Goal: Task Accomplishment & Management: Use online tool/utility

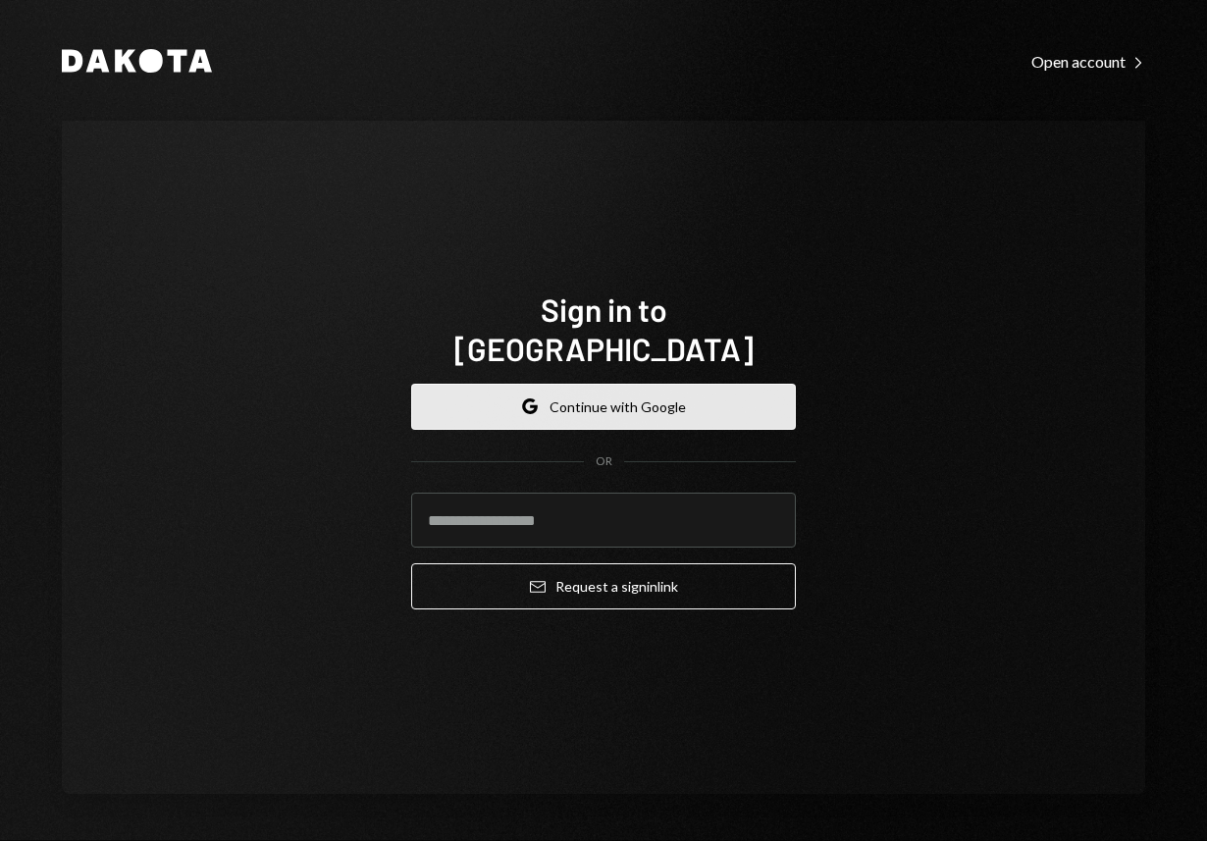
click at [652, 392] on button "Google Continue with Google" at bounding box center [603, 407] width 385 height 46
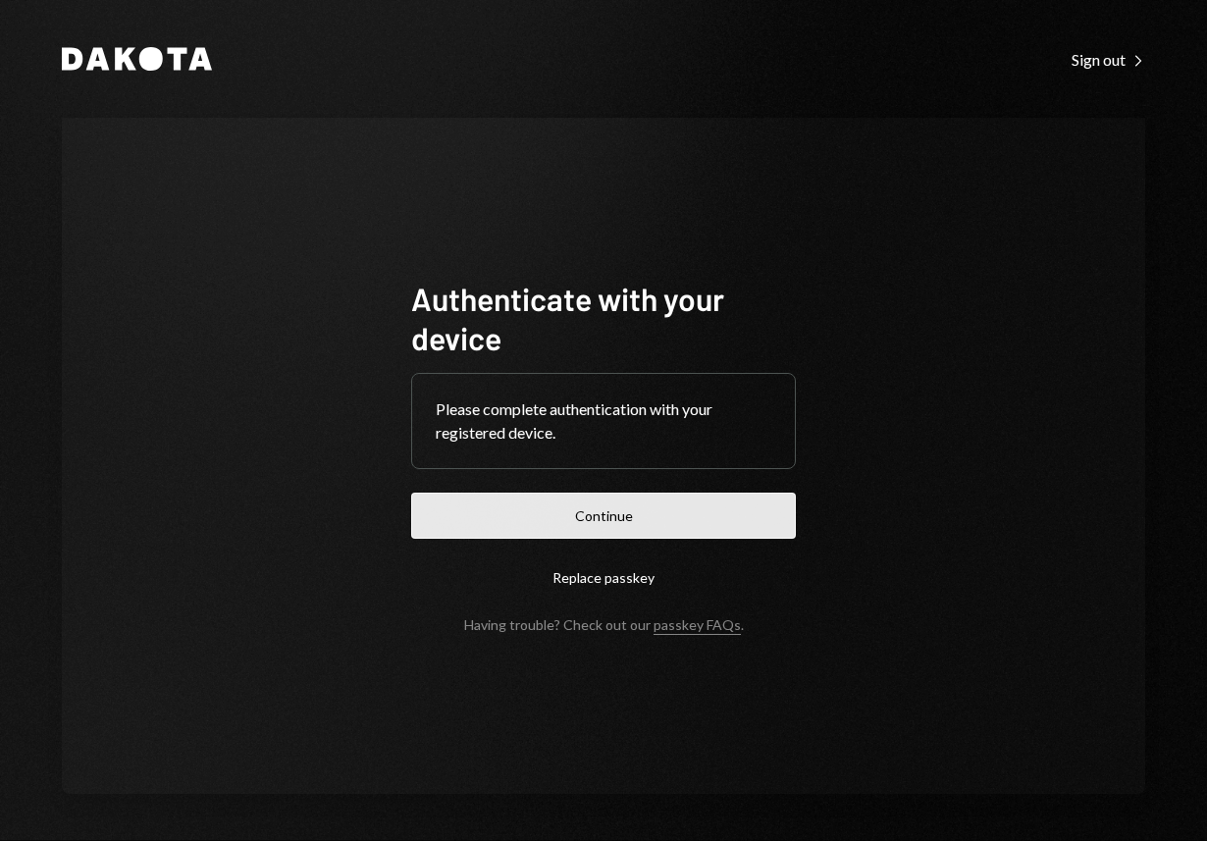
click at [664, 515] on button "Continue" at bounding box center [603, 516] width 385 height 46
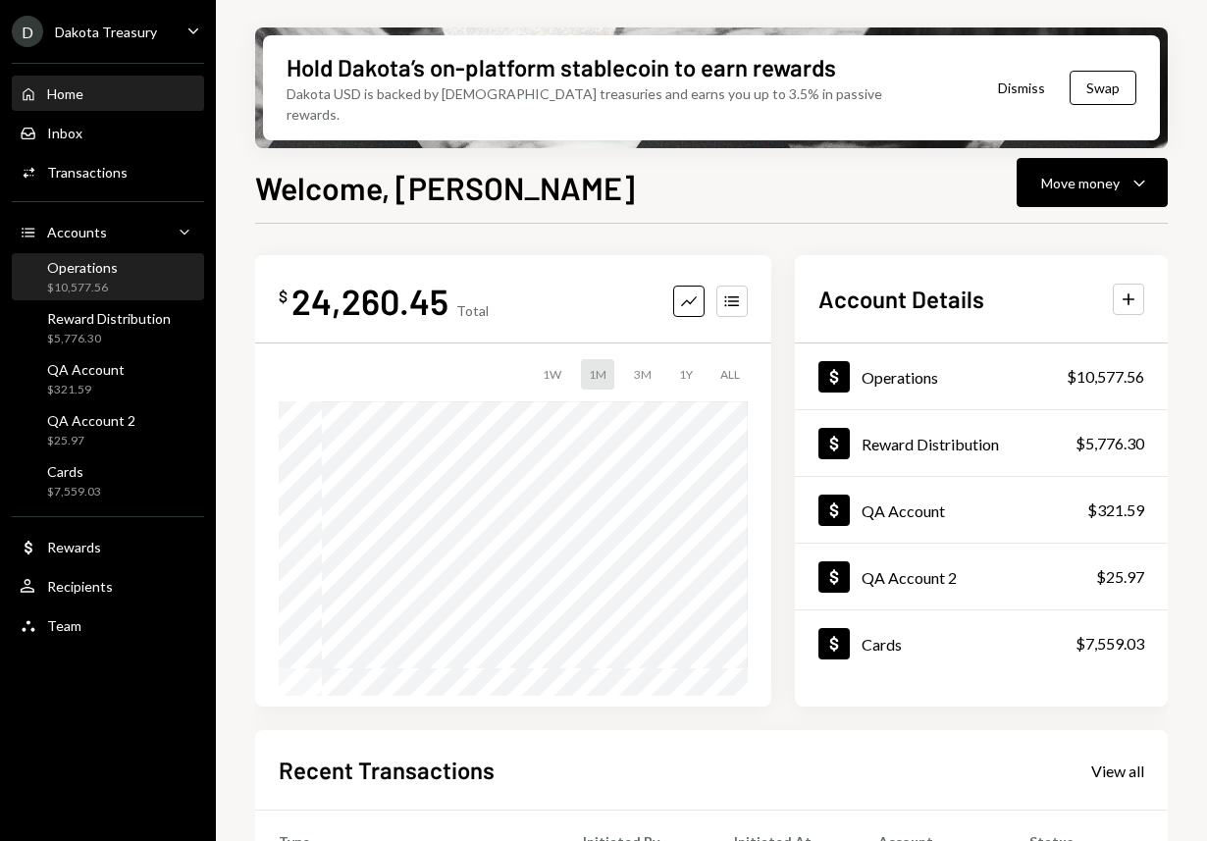
click at [119, 287] on div "Operations $10,577.56" at bounding box center [108, 277] width 177 height 37
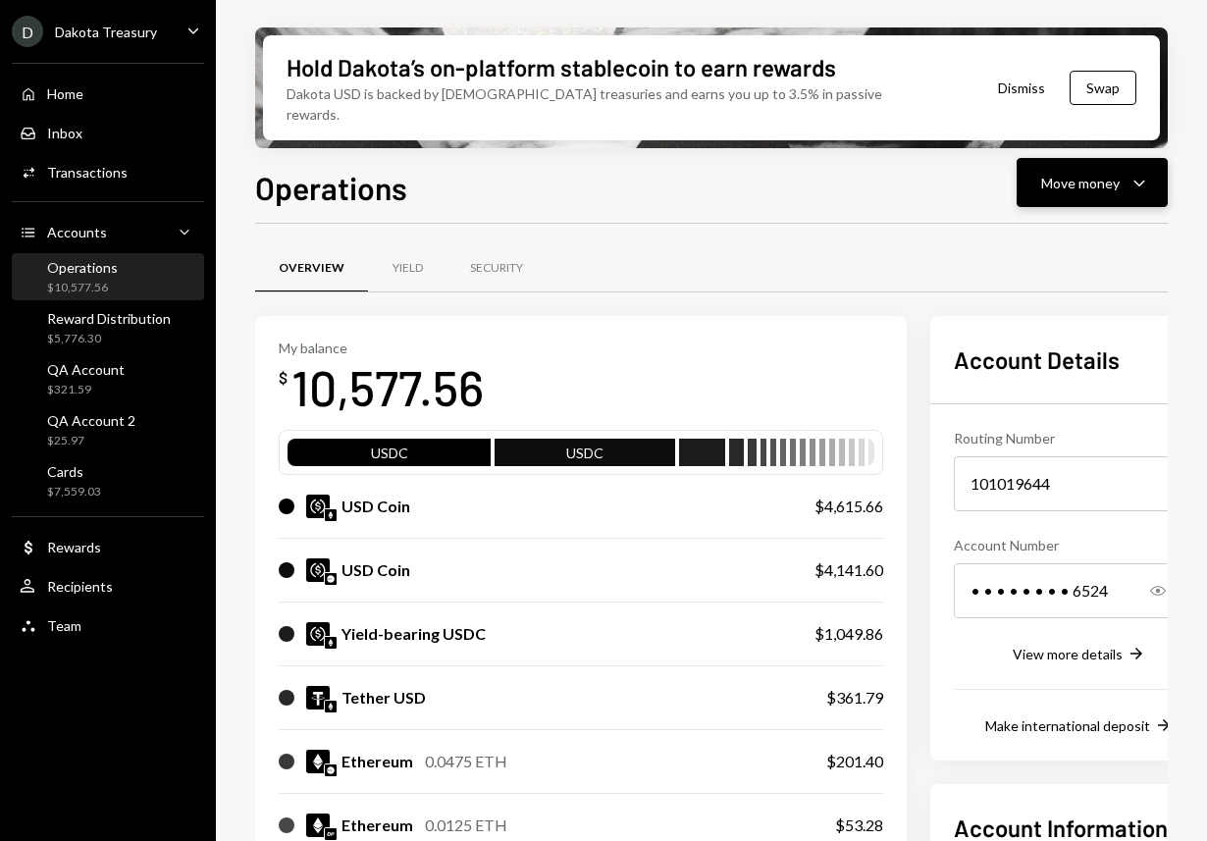
click at [1072, 177] on button "Move money Caret Down" at bounding box center [1091, 182] width 151 height 49
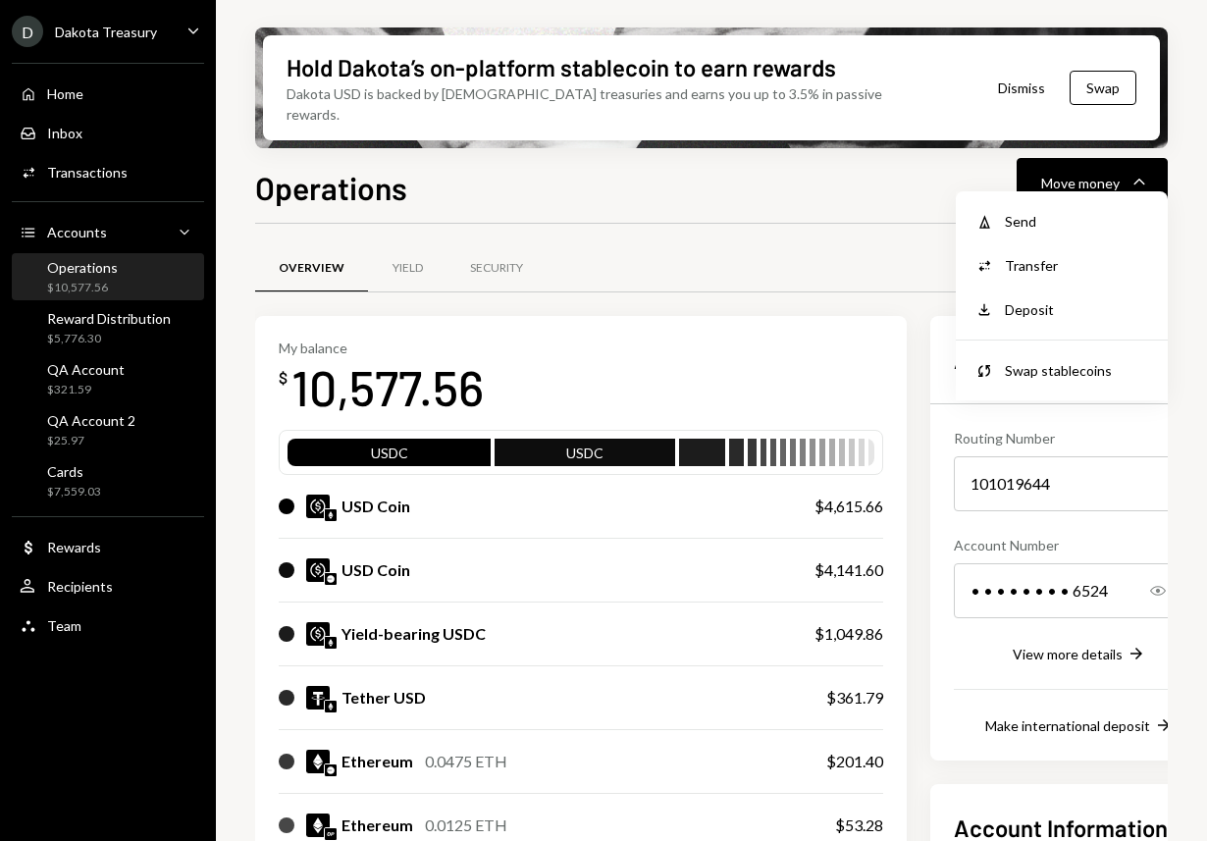
click at [794, 243] on div "Overview Yield Security" at bounding box center [711, 268] width 912 height 50
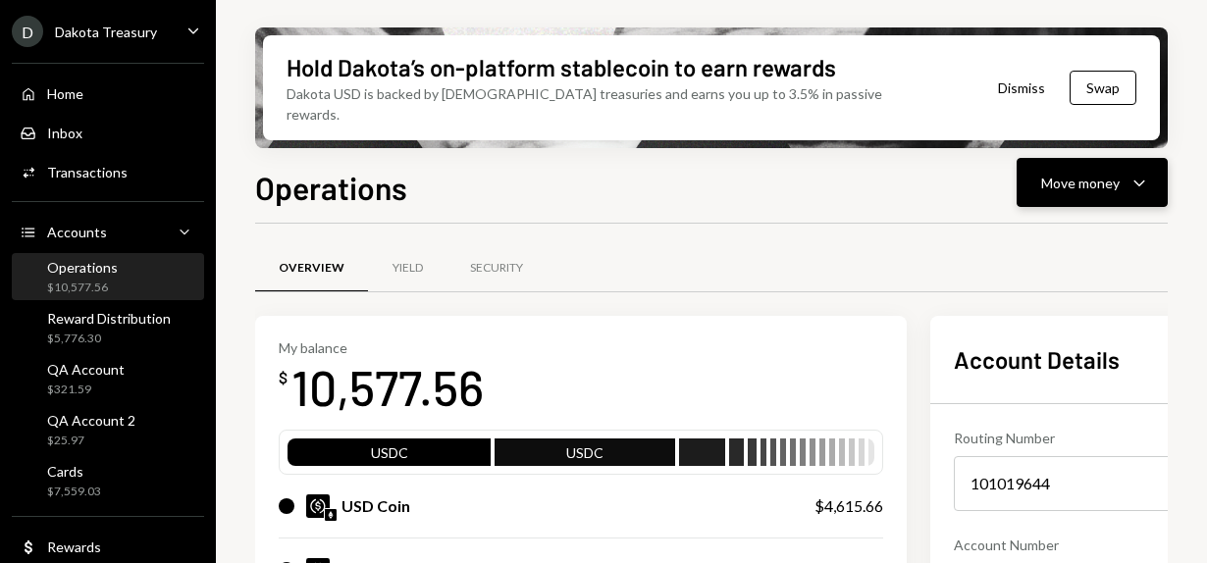
click at [1134, 171] on icon "Caret Down" at bounding box center [1139, 183] width 24 height 24
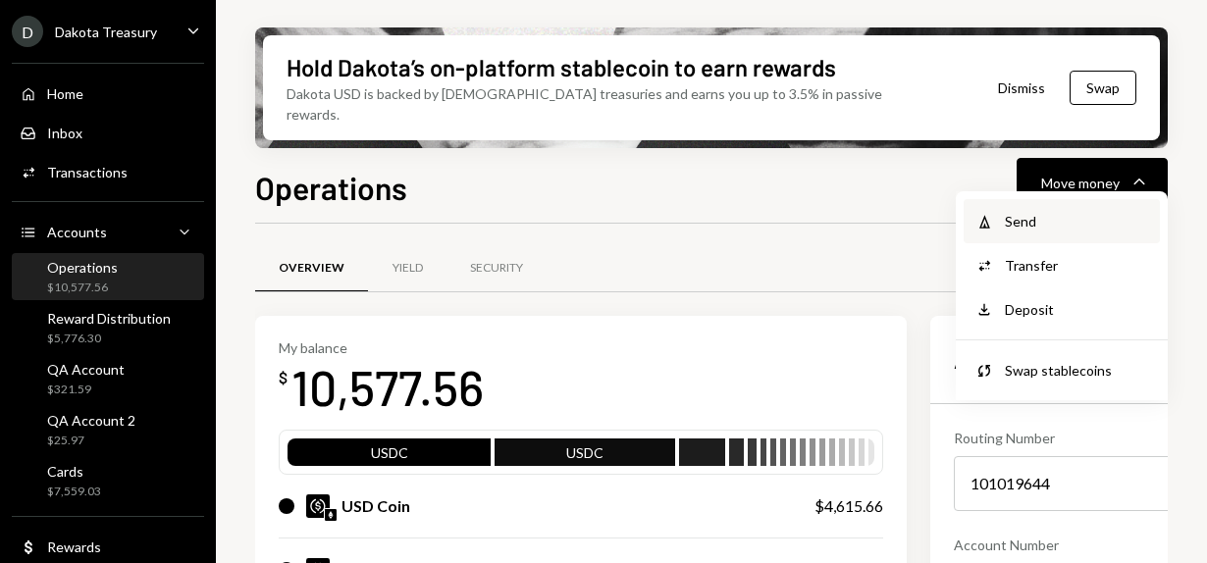
click at [1060, 229] on div "Send" at bounding box center [1076, 221] width 143 height 21
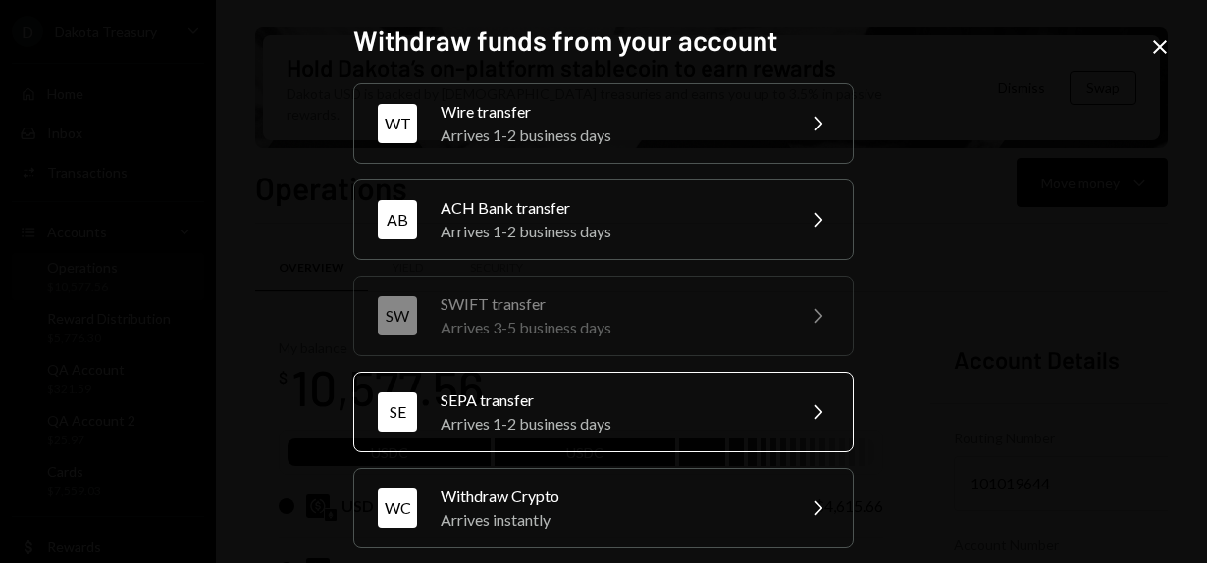
click at [623, 419] on div "Arrives 1-2 business days" at bounding box center [611, 424] width 341 height 24
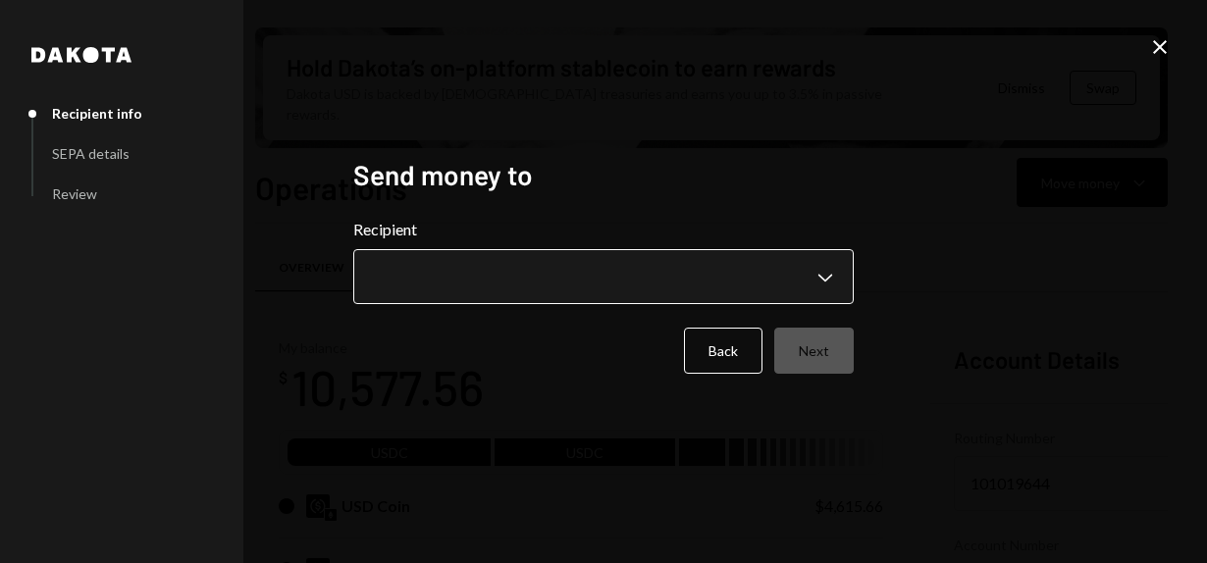
click at [588, 271] on body "D Dakota Treasury Caret Down Home Home Inbox Inbox Activities Transactions Acco…" at bounding box center [603, 281] width 1207 height 563
click at [1074, 239] on div "**********" at bounding box center [603, 281] width 1207 height 563
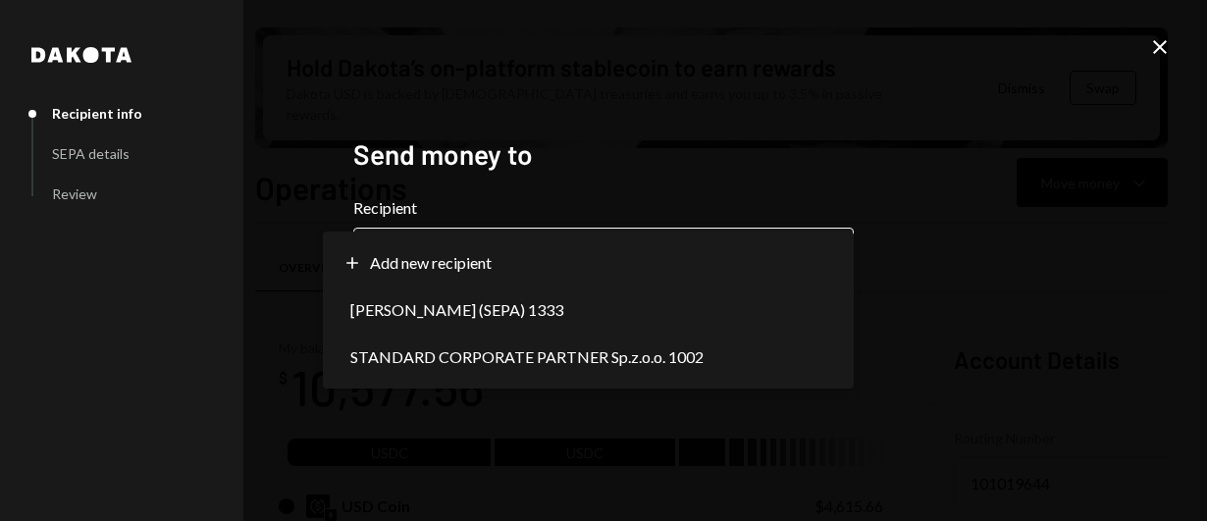
click at [790, 271] on body "D Dakota Treasury Caret Down Home Home Inbox Inbox Activities Transactions Acco…" at bounding box center [603, 260] width 1207 height 521
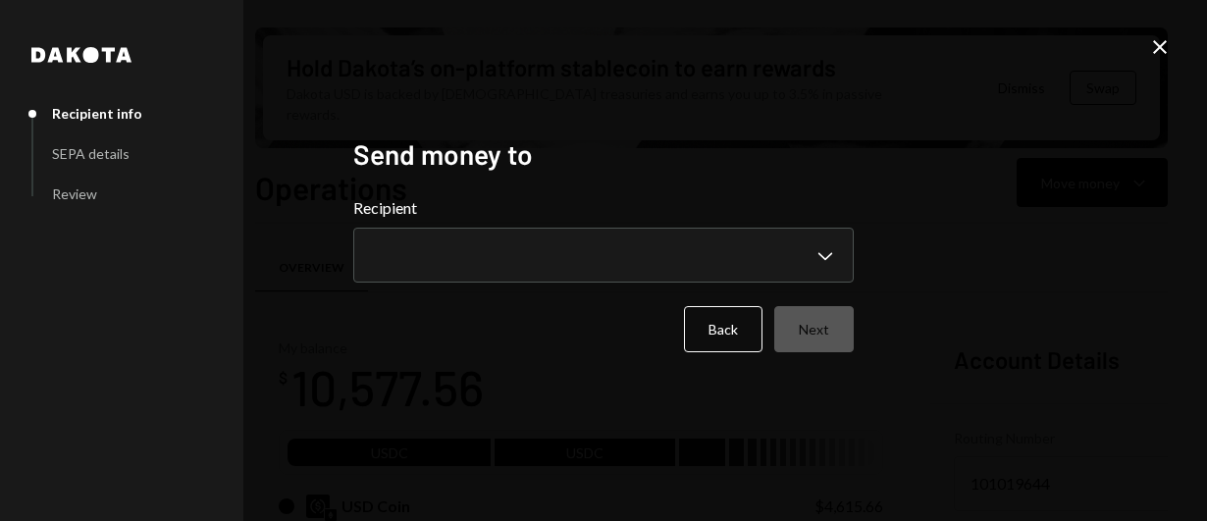
click at [1043, 242] on div "**********" at bounding box center [603, 260] width 1207 height 521
